Goal: Complete application form

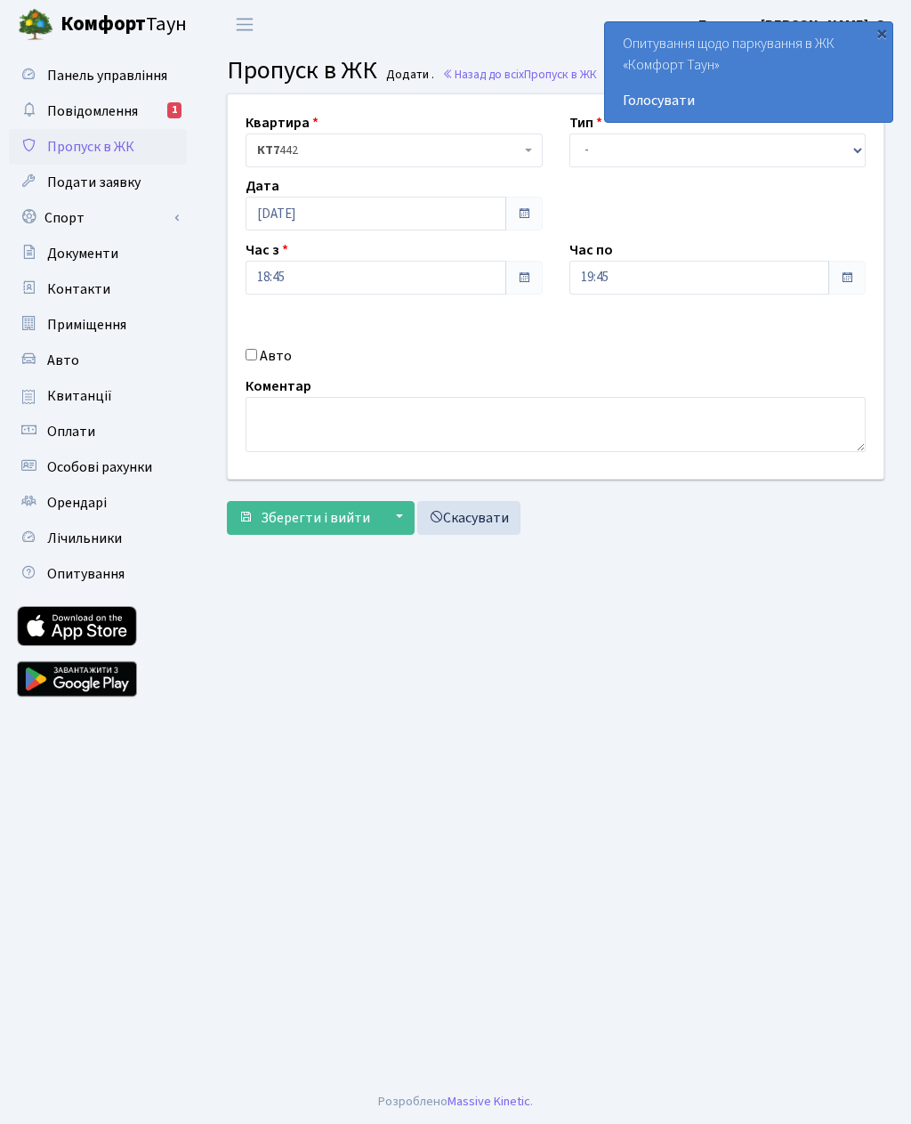
select select "3"
click at [264, 360] on label "Авто" at bounding box center [276, 355] width 32 height 21
click at [257, 360] on input "Авто" at bounding box center [252, 355] width 12 height 12
checkbox input "true"
click at [651, 343] on input "Ка" at bounding box center [717, 341] width 297 height 34
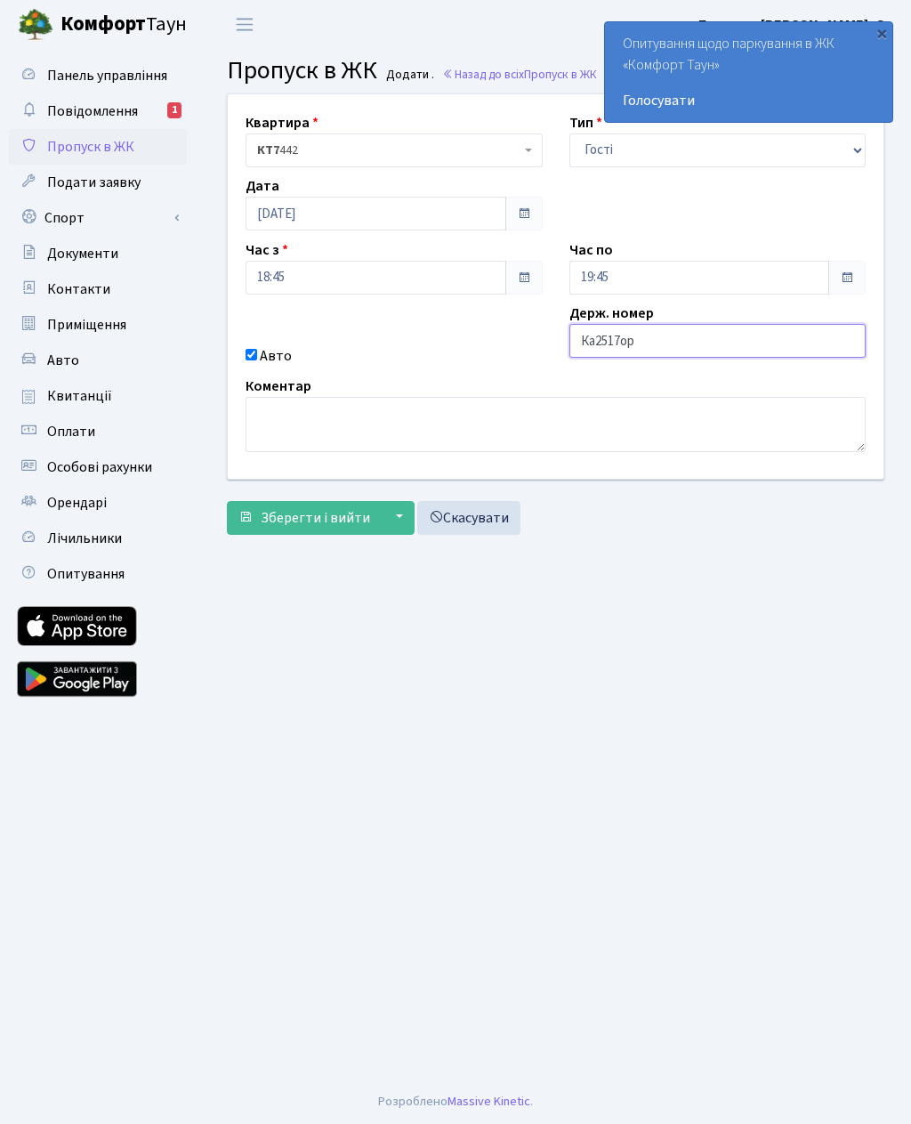
type input "Ка2517ор"
click at [602, 269] on input "19:45" at bounding box center [699, 278] width 261 height 34
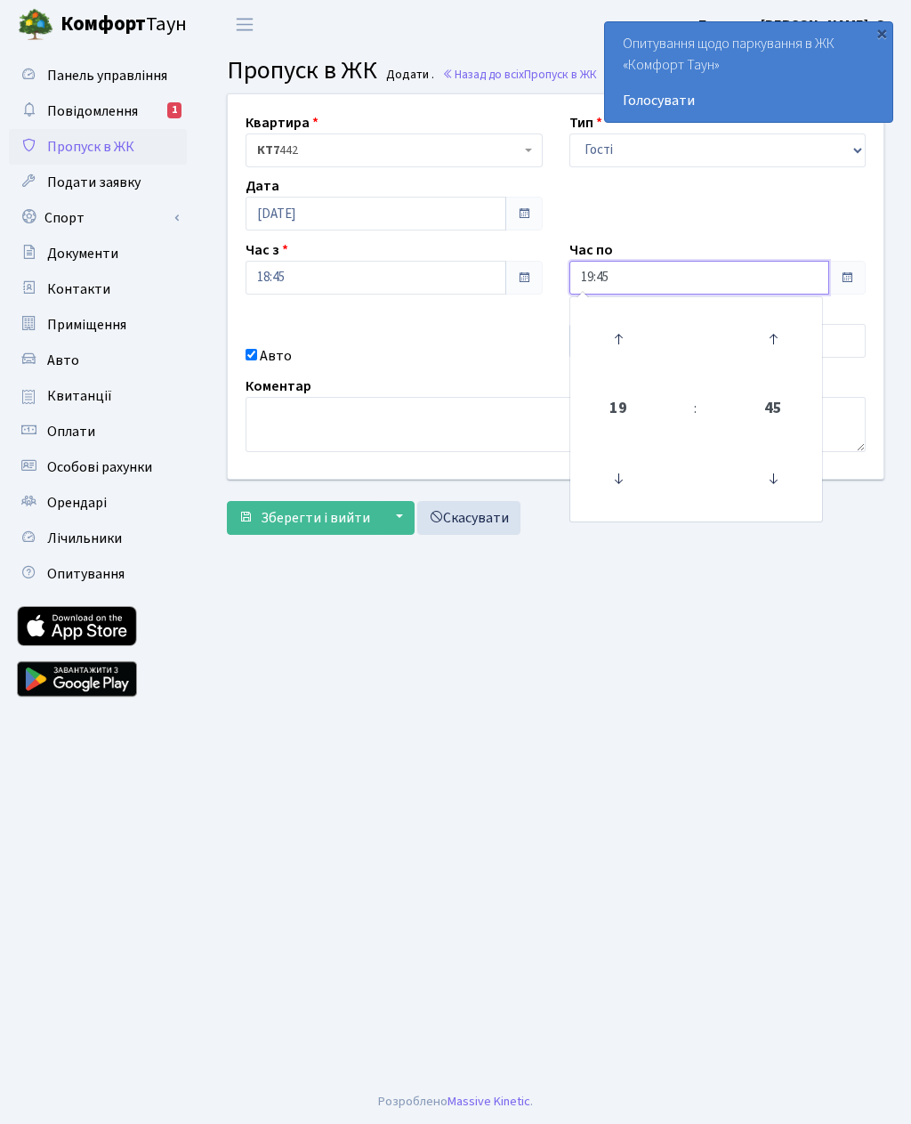
click at [616, 342] on icon at bounding box center [618, 339] width 48 height 48
click at [611, 336] on icon at bounding box center [618, 339] width 48 height 48
click at [614, 338] on icon at bounding box center [618, 339] width 48 height 48
type input "22:45"
click at [459, 635] on main "Admin Пропуск в ЖК Додати Пропуск в ЖК Додати . Назад до всіх Пропуск в ЖК Квар…" at bounding box center [555, 564] width 711 height 1030
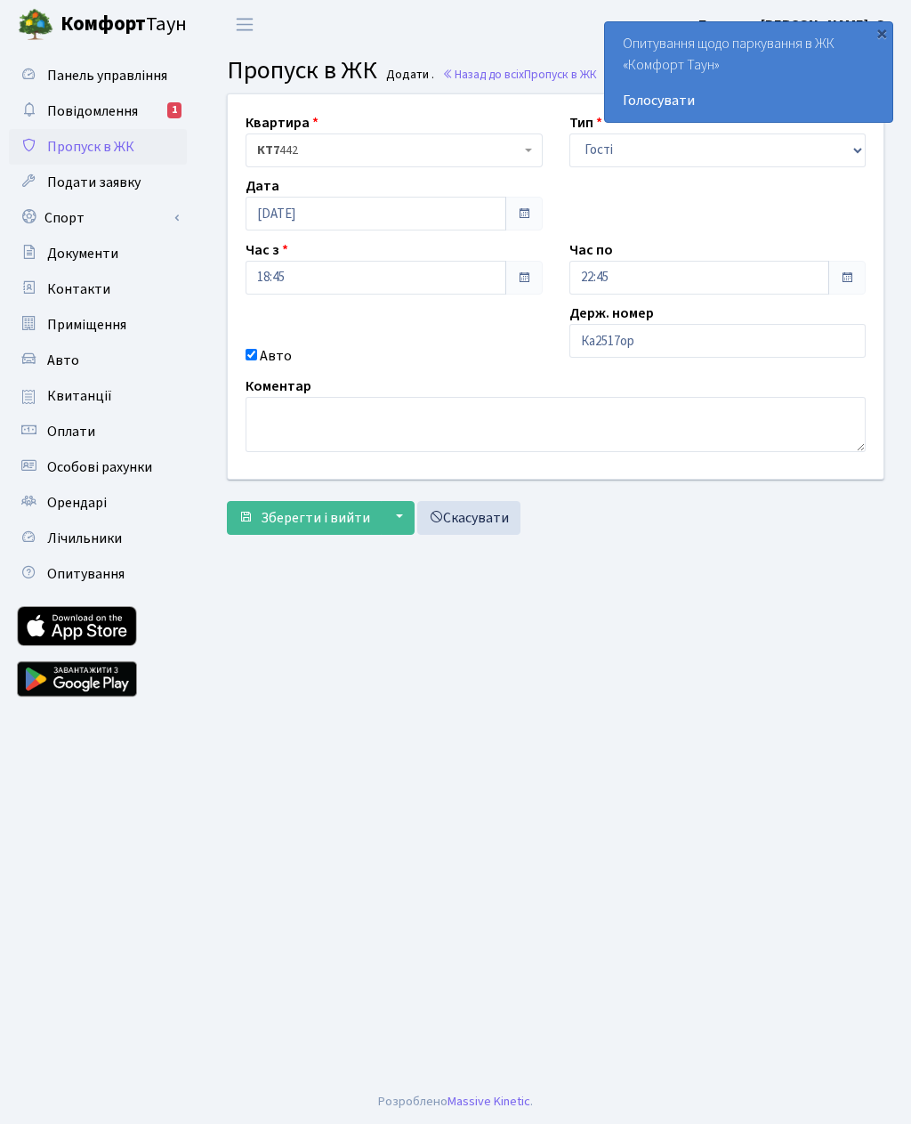
click at [321, 503] on button "Зберегти і вийти" at bounding box center [304, 518] width 155 height 34
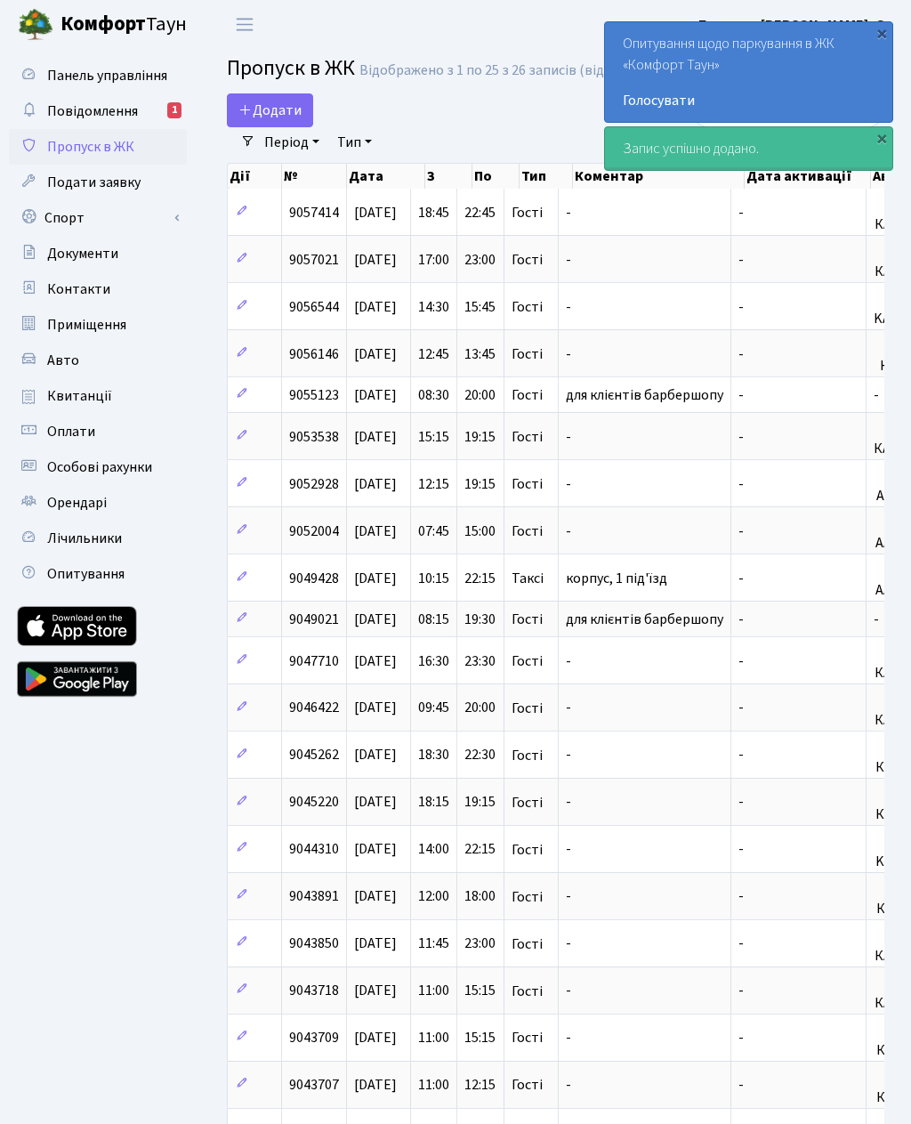
select select "25"
